Goal: Task Accomplishment & Management: Use online tool/utility

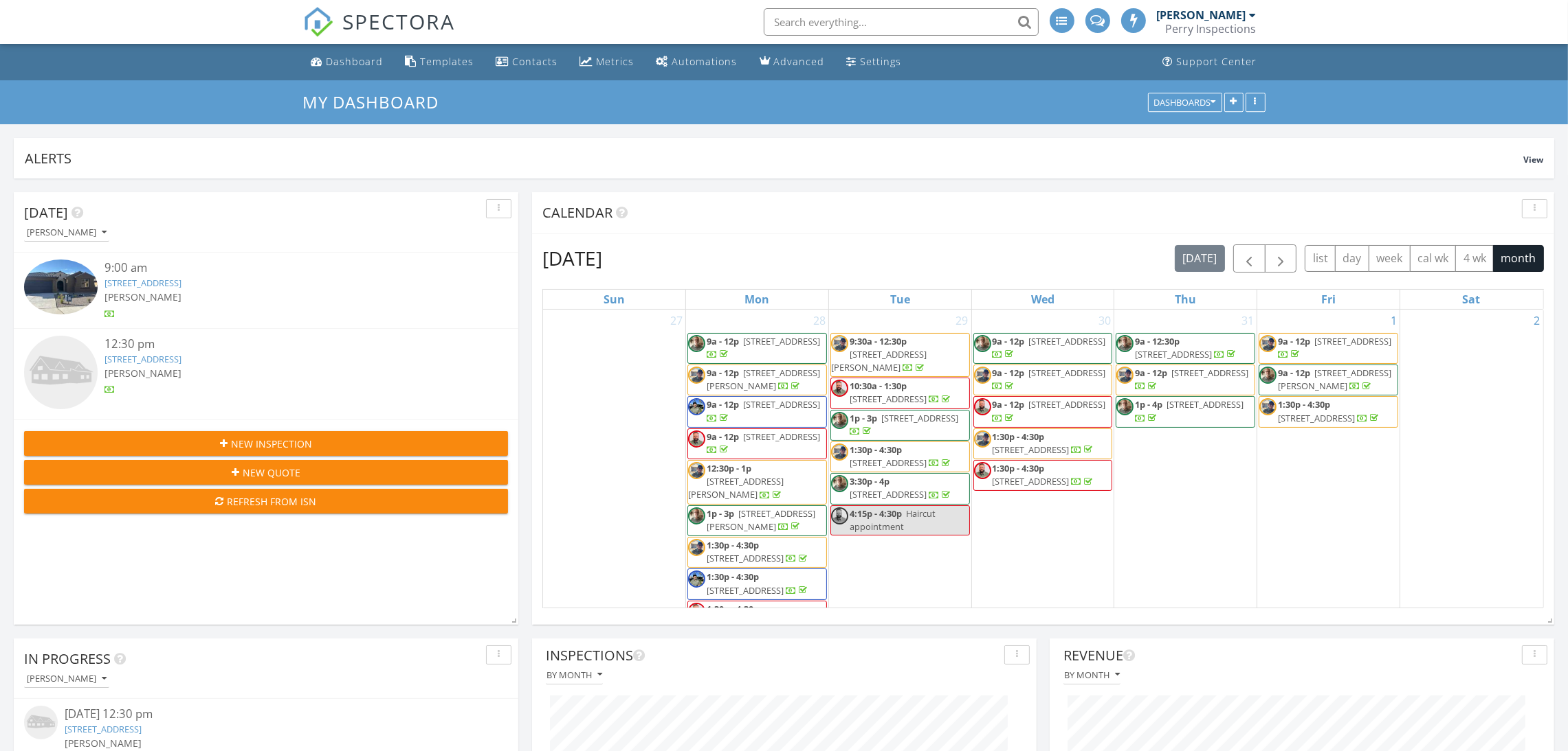
scroll to position [7, 6]
click at [182, 289] on link "77 Mountaingem Loop, Santa Fe, NM 87508" at bounding box center [143, 283] width 77 height 13
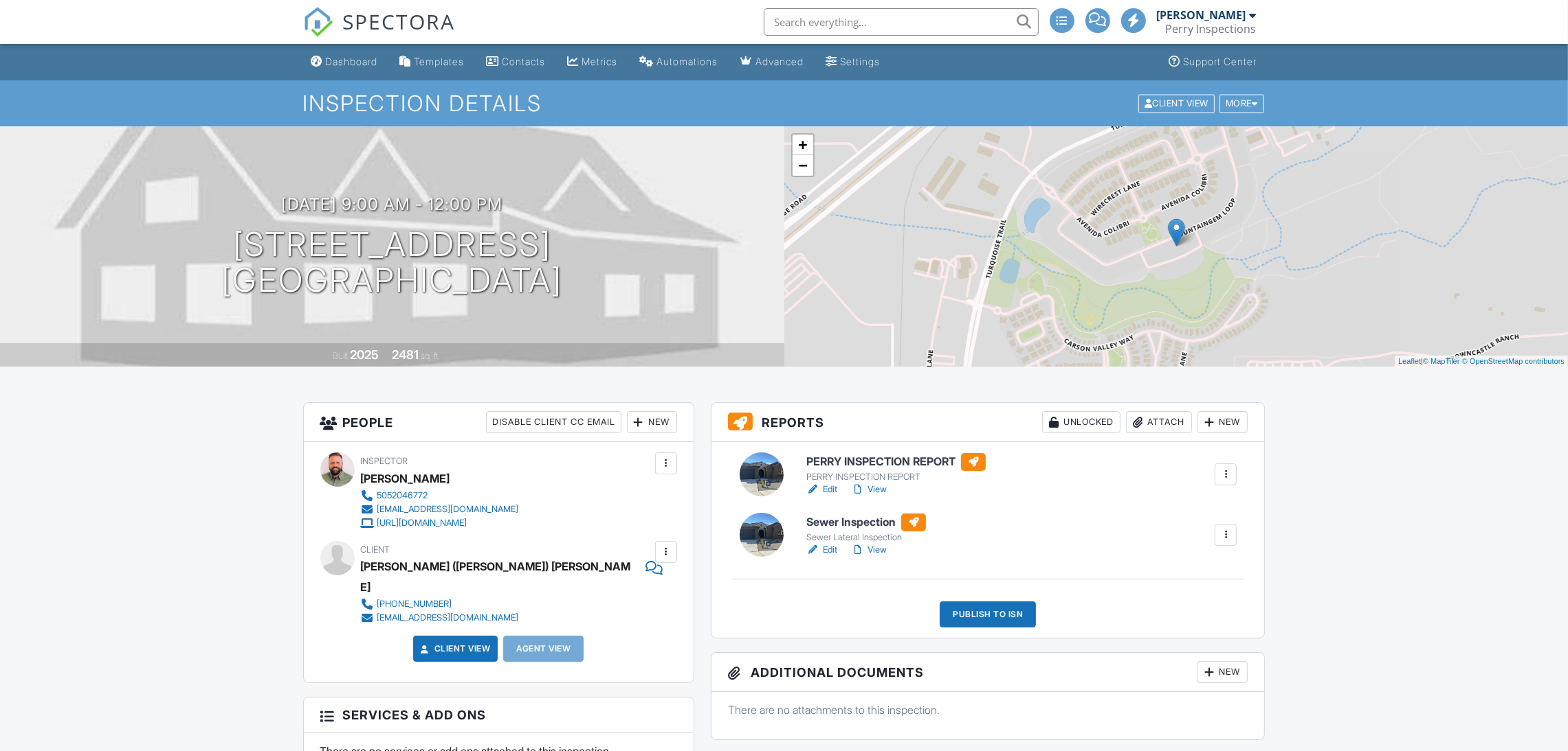
click at [877, 487] on link "View" at bounding box center [869, 490] width 36 height 14
click at [829, 546] on link "Edit" at bounding box center [822, 550] width 31 height 14
click at [975, 612] on div "Publish to ISN" at bounding box center [987, 614] width 96 height 26
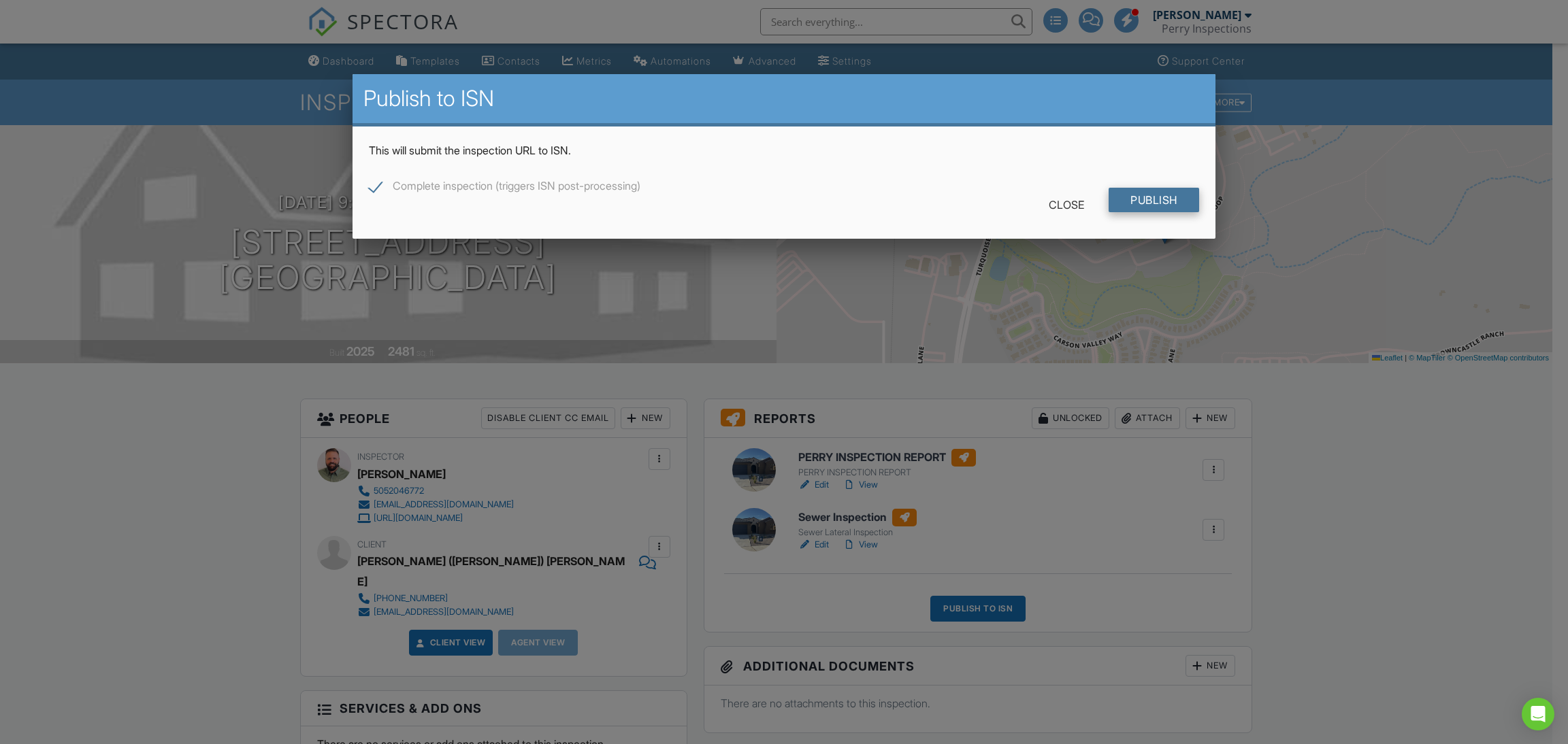
click at [1144, 195] on input "Publish" at bounding box center [1154, 199] width 90 height 24
